Goal: Information Seeking & Learning: Learn about a topic

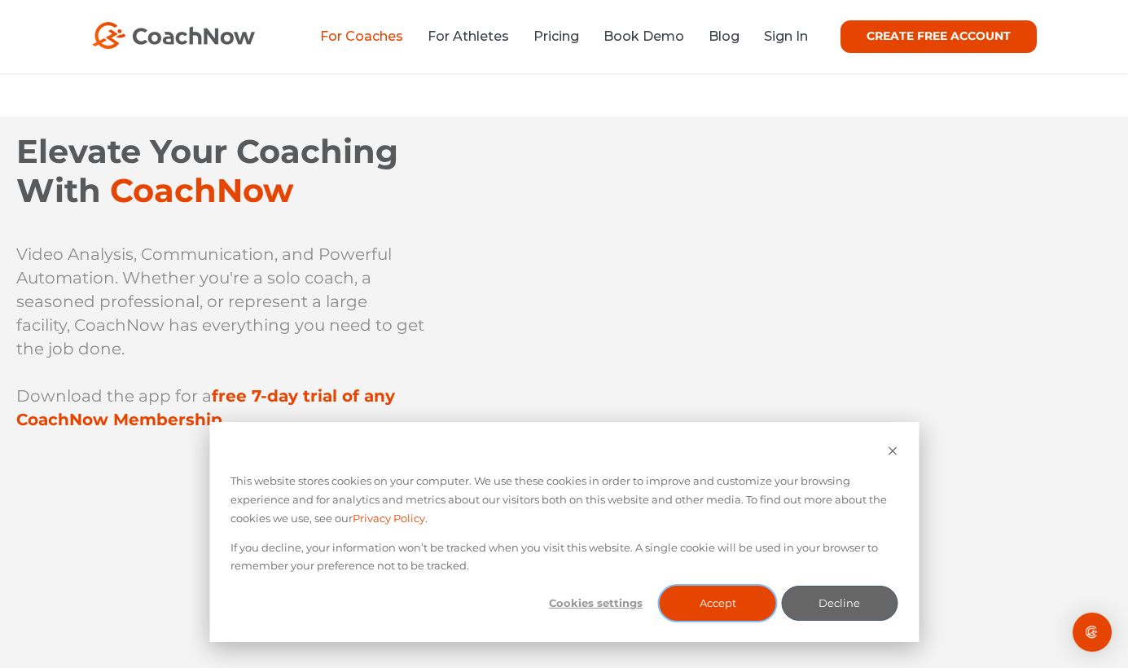
click at [727, 599] on button "Accept" at bounding box center [718, 603] width 116 height 35
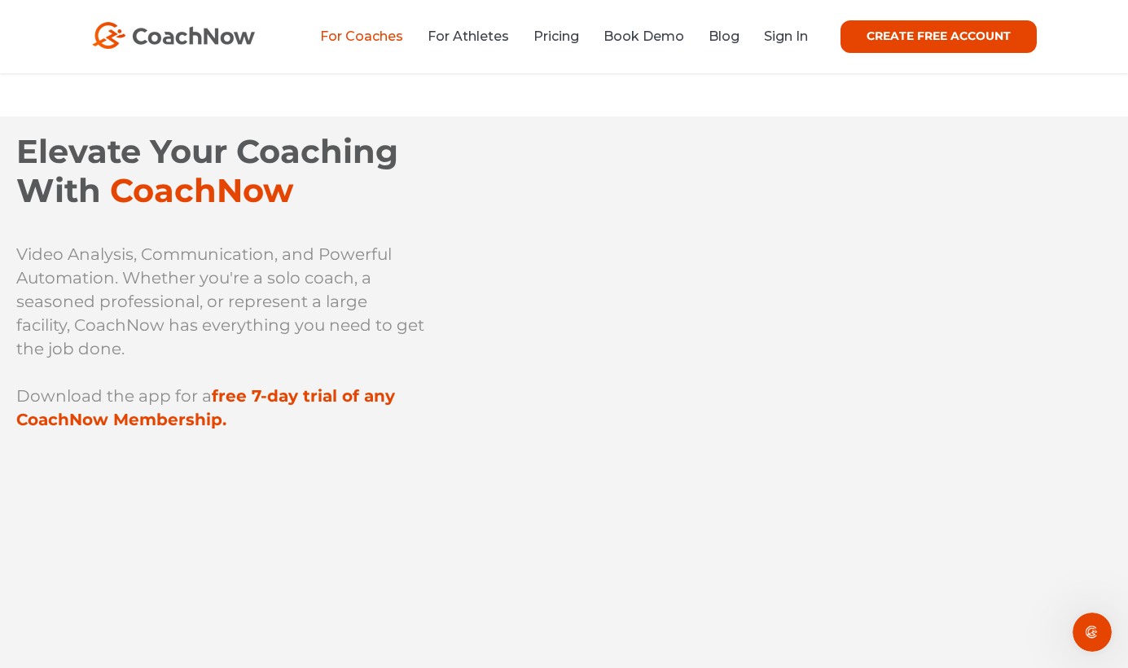
click at [379, 33] on link "For Coaches" at bounding box center [361, 36] width 83 height 15
click at [476, 37] on link "For Athletes" at bounding box center [461, 36] width 81 height 15
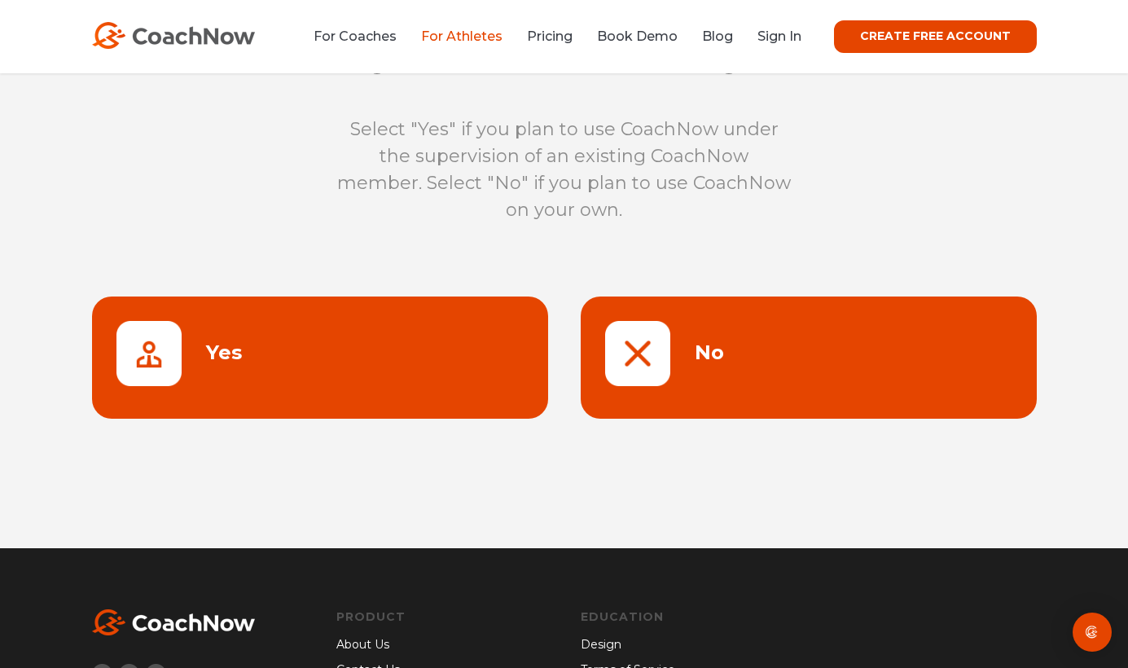
scroll to position [84, 0]
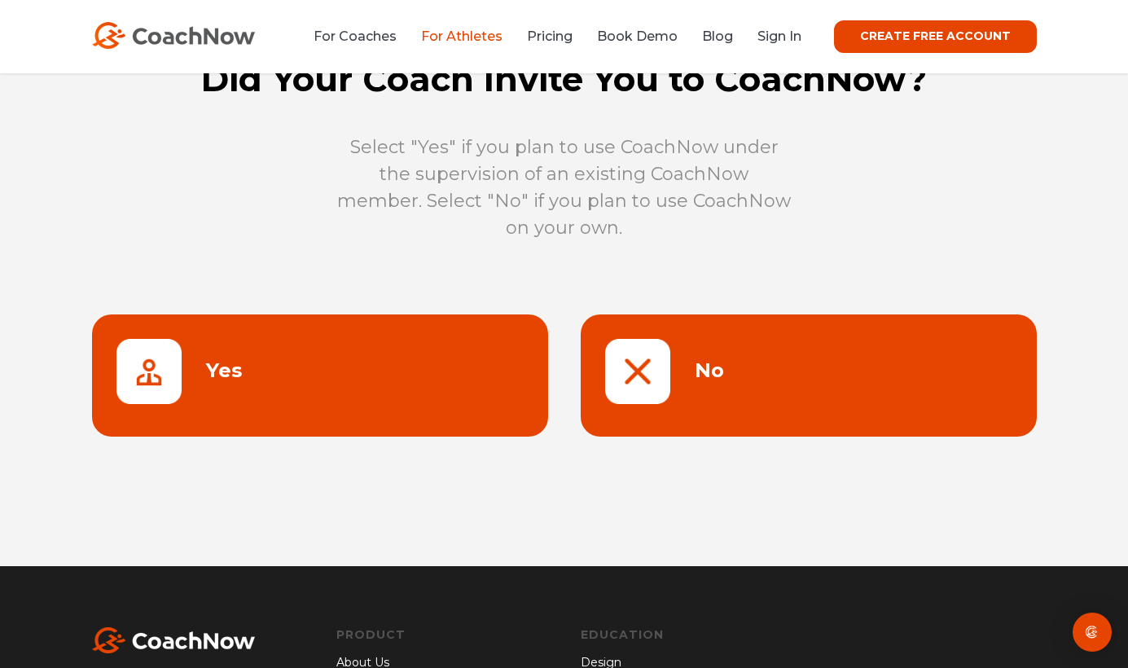
click at [648, 365] on link at bounding box center [809, 375] width 456 height 122
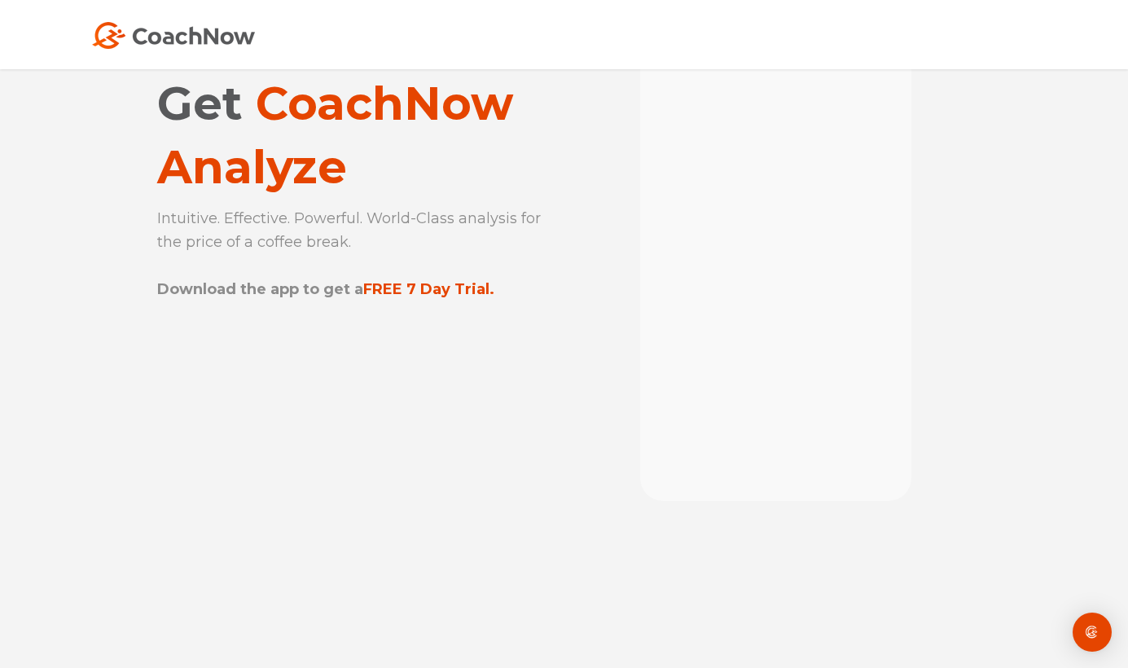
scroll to position [42, 0]
